Goal: Leave review/rating: Share an evaluation or opinion about a product, service, or content

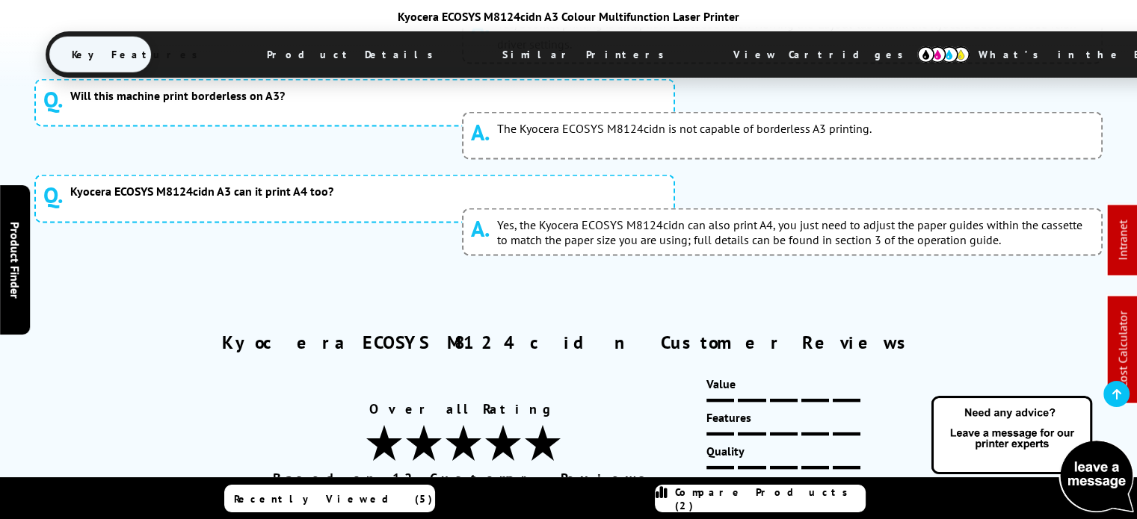
click at [1046, 478] on link "Write a Review" at bounding box center [1033, 494] width 124 height 33
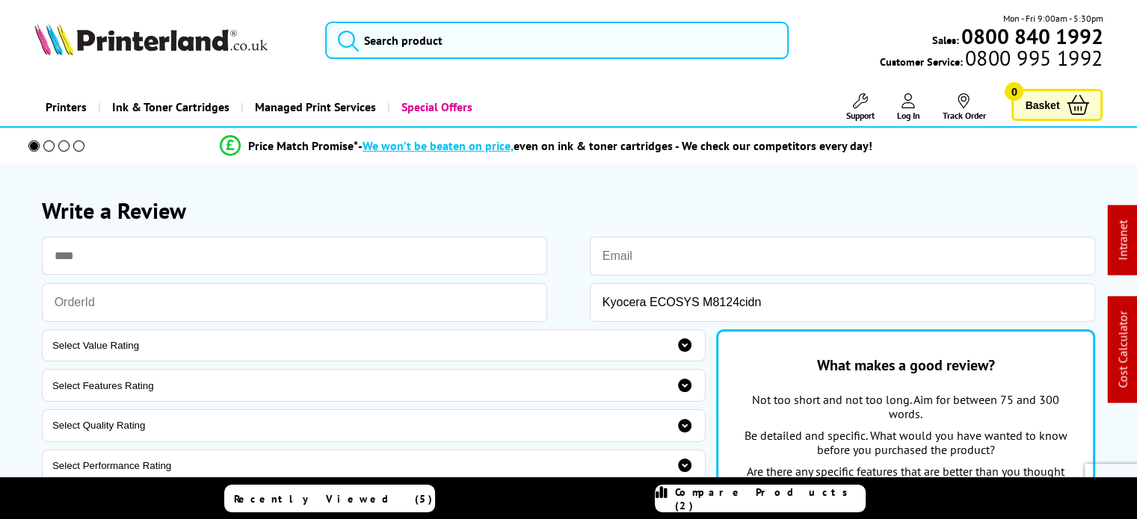
click at [476, 20] on div "Mon - Fri 9:00am - 5:30pm Sales: 0800 840 1992 Customer Service: 0800 995 1992" at bounding box center [568, 44] width 1137 height 66
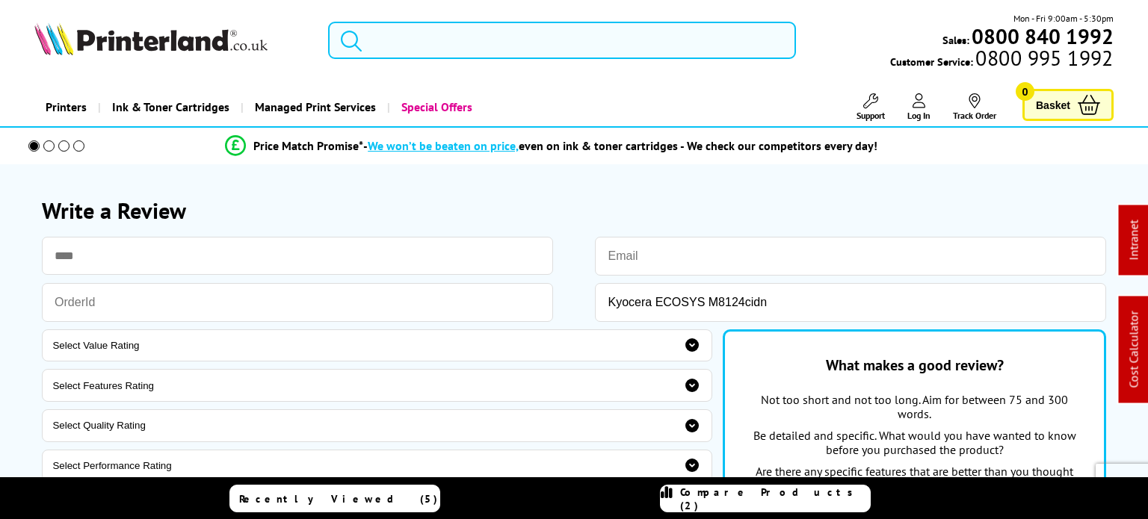
click at [477, 25] on input "search" at bounding box center [562, 40] width 468 height 37
paste input "106R04053PL"
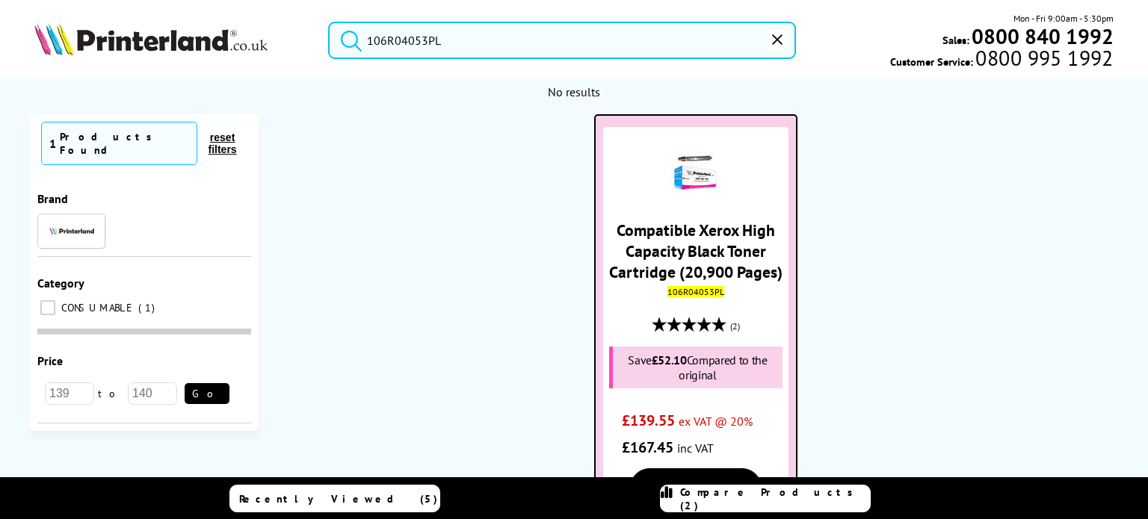
type input "106R04053PL"
click at [632, 230] on link "Compatible Xerox High Capacity Black Toner Cartridge (20,900 Pages)" at bounding box center [695, 251] width 173 height 63
